Goal: Find specific page/section: Find specific page/section

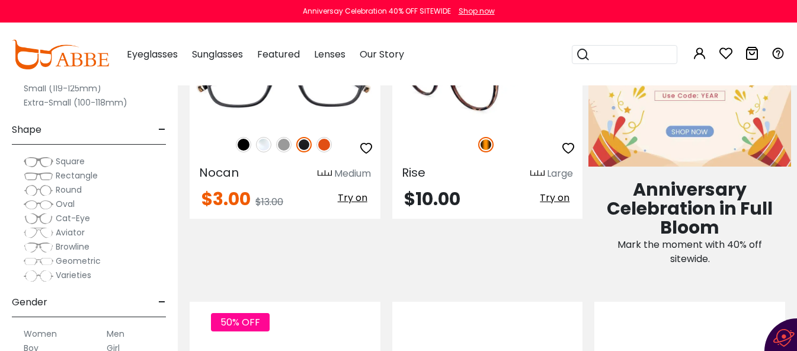
scroll to position [533, 0]
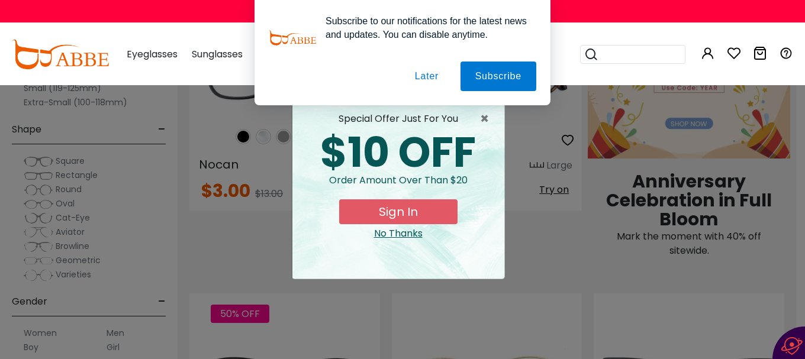
click at [420, 67] on button "Later" at bounding box center [426, 77] width 53 height 30
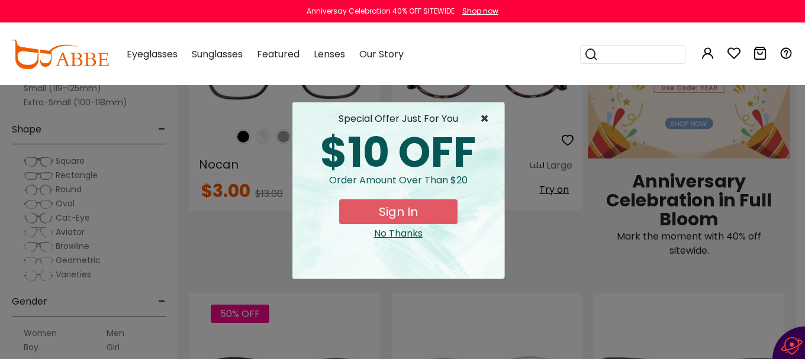
click at [484, 121] on span "×" at bounding box center [487, 119] width 15 height 14
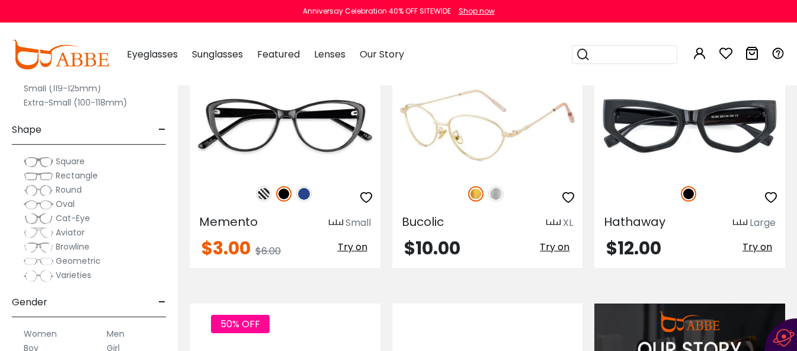
scroll to position [829, 0]
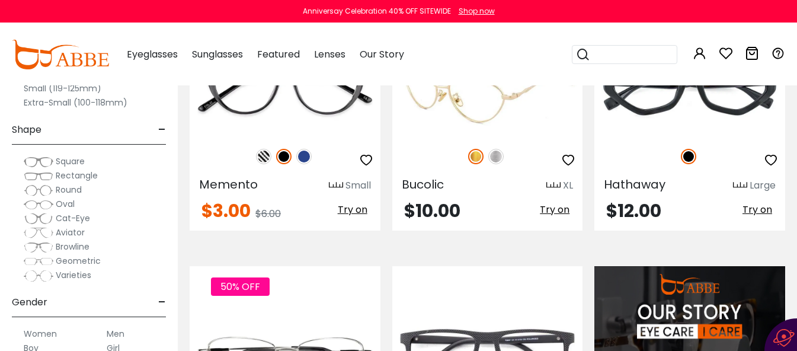
click at [495, 158] on img at bounding box center [495, 156] width 15 height 15
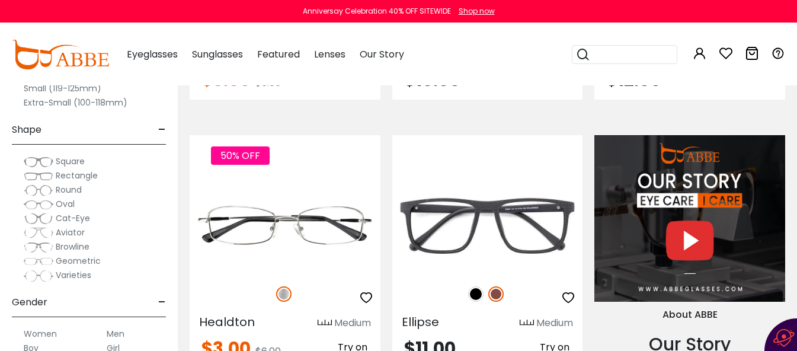
scroll to position [1184, 0]
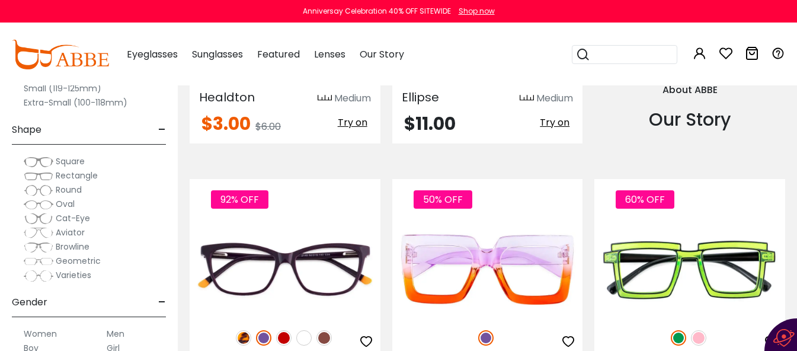
click at [61, 216] on span "Cat-Eye" at bounding box center [73, 218] width 34 height 12
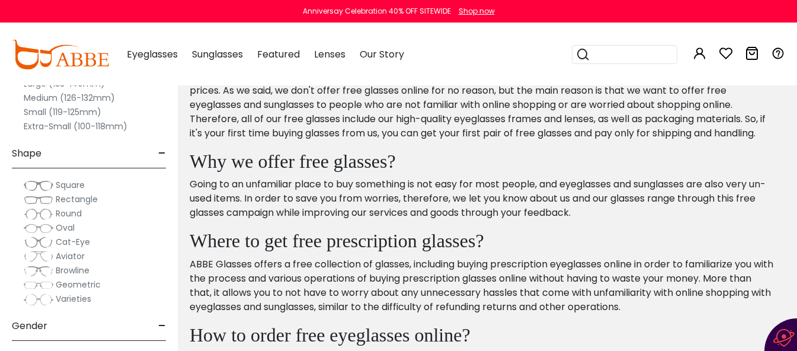
scroll to position [2428, 0]
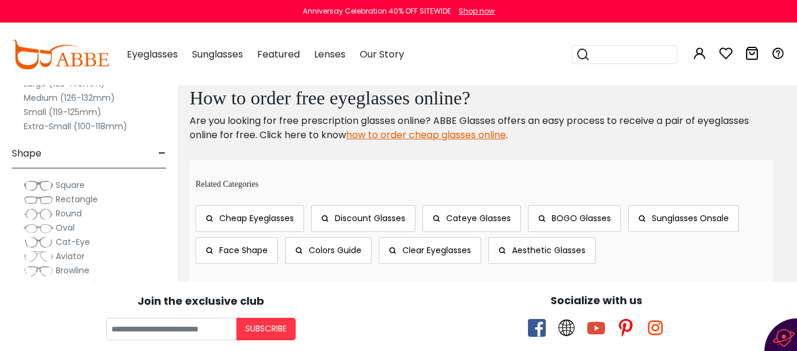
click at [82, 271] on span "Browline" at bounding box center [73, 270] width 34 height 12
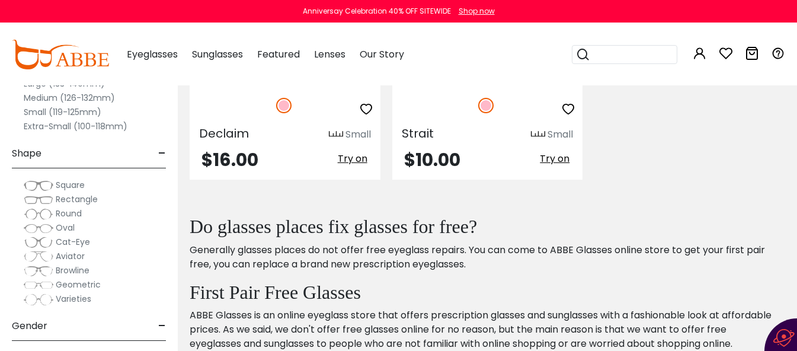
scroll to position [1954, 0]
